Goal: Find contact information: Obtain details needed to contact an individual or organization

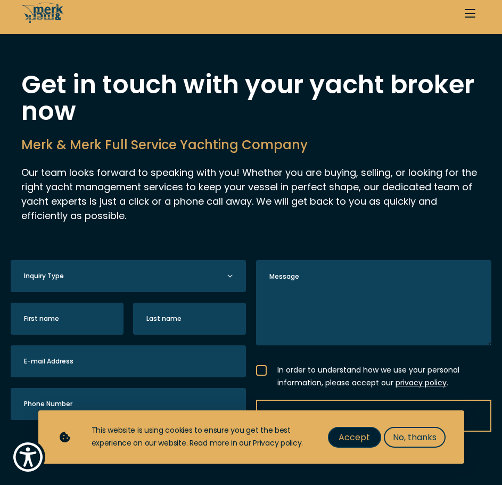
click at [361, 437] on span "Accept" at bounding box center [354, 436] width 31 height 13
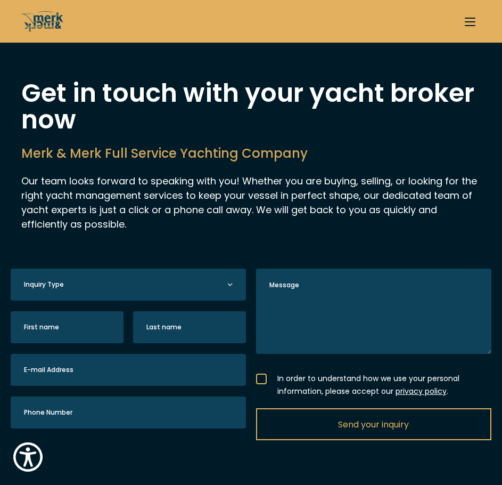
click at [472, 24] on button "Send your inquiry" at bounding box center [470, 21] width 21 height 21
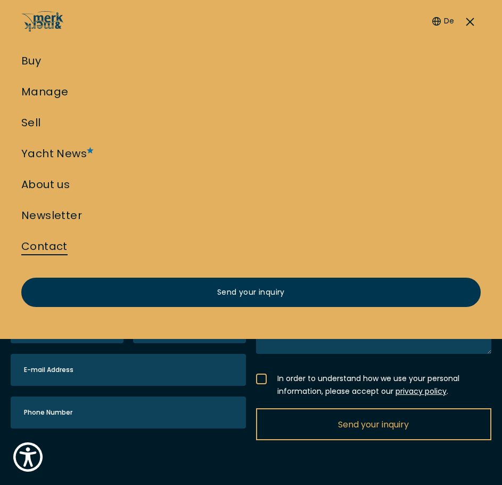
click at [57, 241] on link "Contact" at bounding box center [44, 246] width 46 height 15
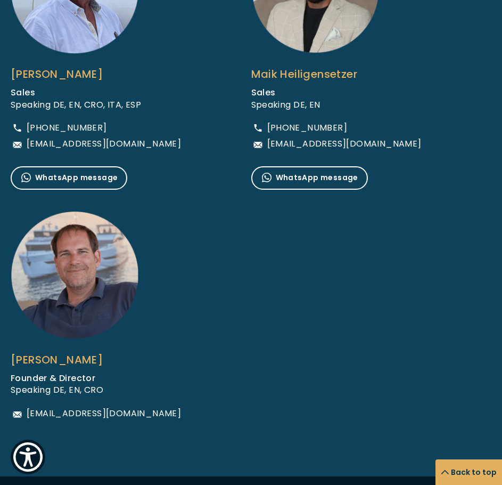
scroll to position [905, 0]
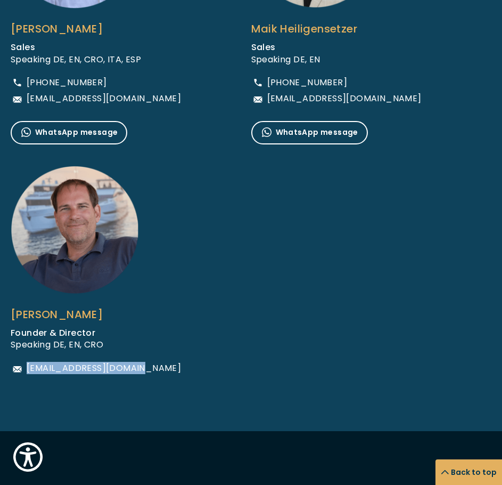
drag, startPoint x: 163, startPoint y: 369, endPoint x: 28, endPoint y: 368, distance: 134.7
click at [28, 368] on div "[EMAIL_ADDRESS][DOMAIN_NAME]" at bounding box center [131, 368] width 241 height 13
copy span "[EMAIL_ADDRESS][DOMAIN_NAME]"
